Goal: Task Accomplishment & Management: Use online tool/utility

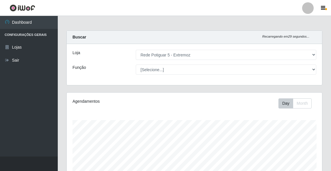
select select "79"
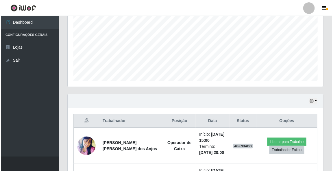
scroll to position [149, 0]
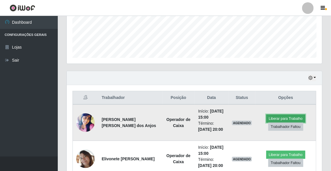
click at [277, 117] on button "Liberar para Trabalho" at bounding box center [285, 118] width 39 height 8
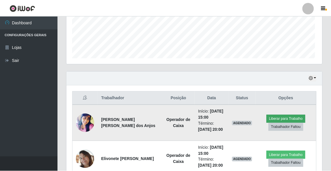
scroll to position [120, 254]
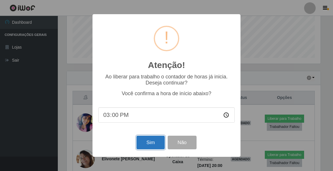
click at [149, 146] on button "Sim" at bounding box center [150, 142] width 28 height 14
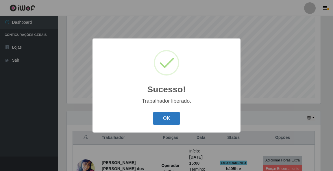
click at [164, 121] on button "OK" at bounding box center [166, 118] width 27 height 14
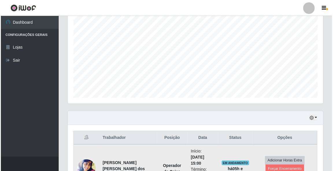
scroll to position [155, 0]
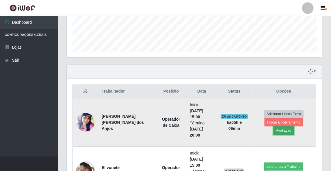
click at [294, 126] on button "Avaliação" at bounding box center [283, 130] width 20 height 8
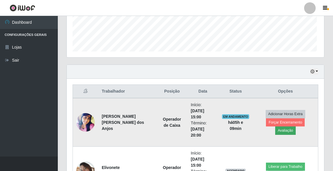
scroll to position [120, 254]
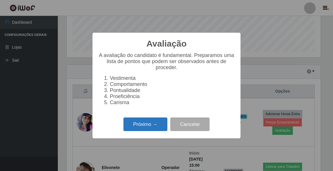
click at [133, 130] on button "Próximo →" at bounding box center [145, 124] width 44 height 14
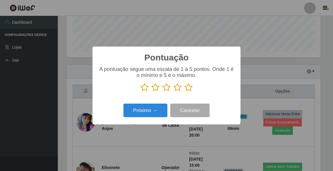
click at [187, 88] on icon at bounding box center [188, 87] width 8 height 9
click at [184, 92] on input "radio" at bounding box center [184, 92] width 0 height 0
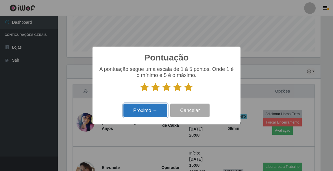
click at [158, 108] on button "Próximo →" at bounding box center [145, 110] width 44 height 14
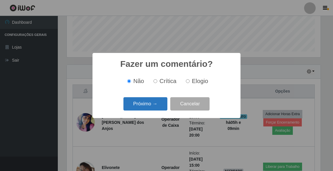
click at [140, 105] on button "Próximo →" at bounding box center [145, 104] width 44 height 14
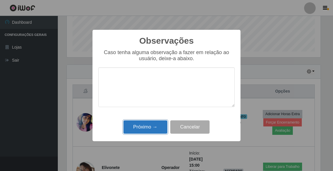
click at [152, 126] on button "Próximo →" at bounding box center [145, 127] width 44 height 14
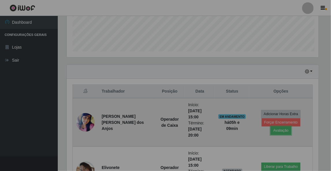
scroll to position [120, 255]
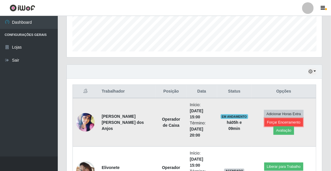
click at [281, 125] on button "Forçar Encerramento" at bounding box center [283, 122] width 39 height 8
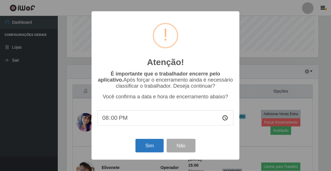
scroll to position [120, 254]
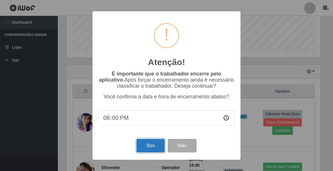
click at [147, 148] on button "Sim" at bounding box center [150, 146] width 28 height 14
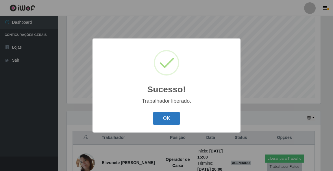
click at [168, 120] on button "OK" at bounding box center [166, 118] width 27 height 14
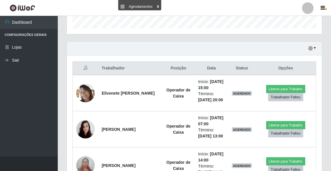
scroll to position [63, 0]
